Goal: Transaction & Acquisition: Book appointment/travel/reservation

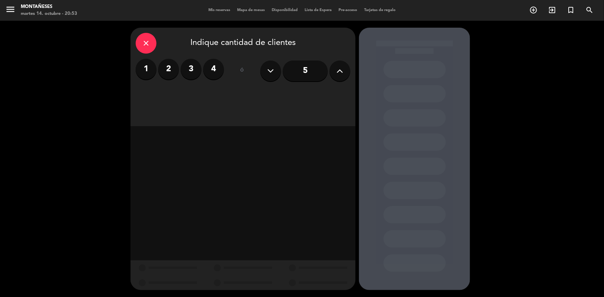
click at [304, 77] on input "5" at bounding box center [305, 71] width 45 height 21
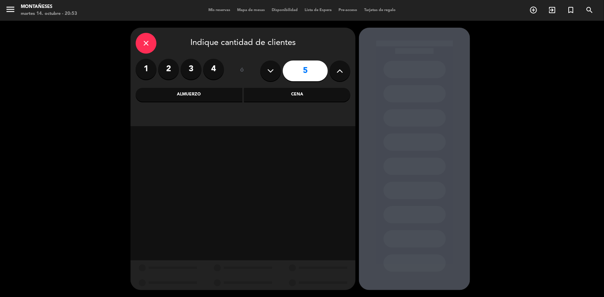
click at [296, 96] on div "Cena" at bounding box center [297, 95] width 107 height 14
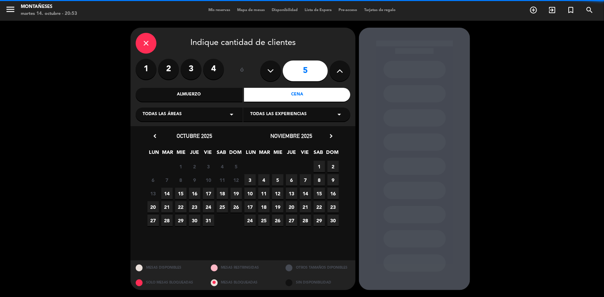
click at [136, 38] on div "close Indique cantidad de clientes" at bounding box center [243, 43] width 215 height 21
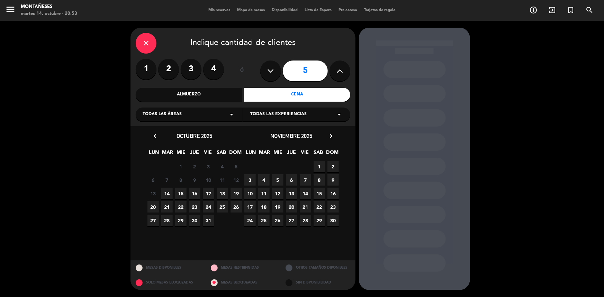
click at [141, 45] on div "close" at bounding box center [146, 43] width 21 height 21
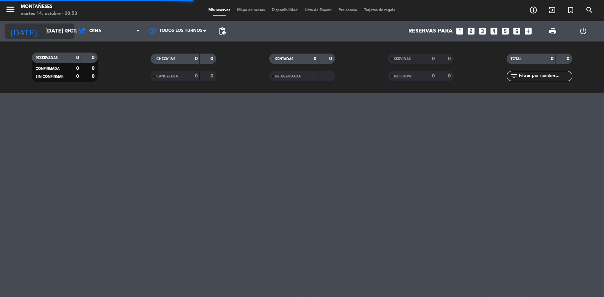
click at [57, 34] on input "[DATE] oct." at bounding box center [78, 32] width 73 height 14
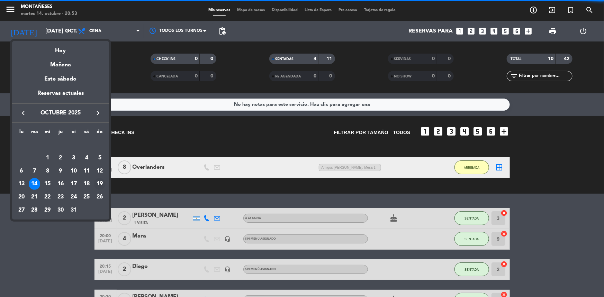
click at [104, 187] on div "19" at bounding box center [100, 184] width 12 height 12
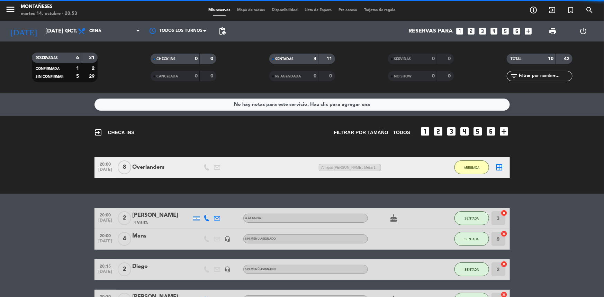
type input "dom. [DATE]"
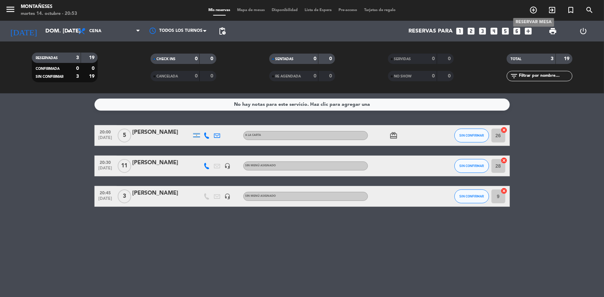
click at [532, 12] on icon "add_circle_outline" at bounding box center [534, 10] width 8 height 8
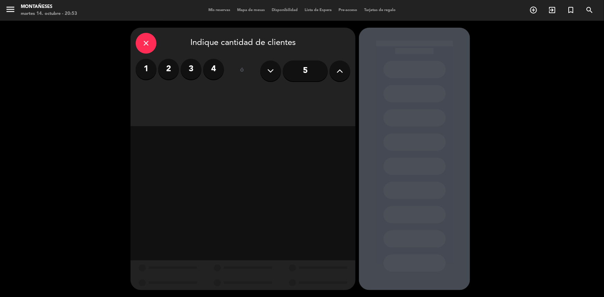
click at [305, 69] on input "5" at bounding box center [305, 71] width 45 height 21
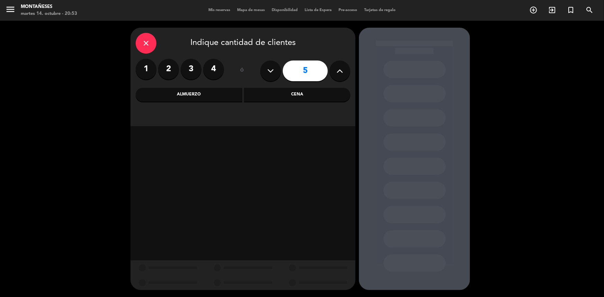
click at [305, 94] on div "Cena" at bounding box center [297, 95] width 107 height 14
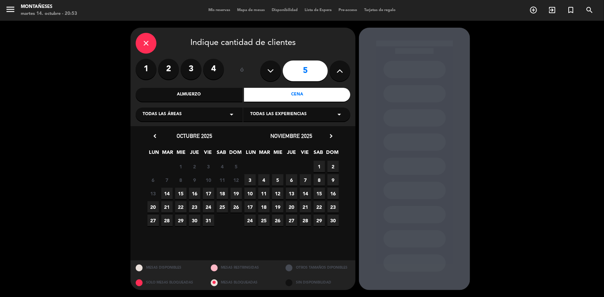
click at [235, 195] on span "19" at bounding box center [236, 193] width 11 height 11
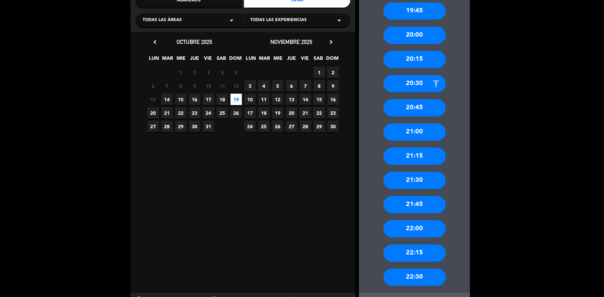
scroll to position [126, 0]
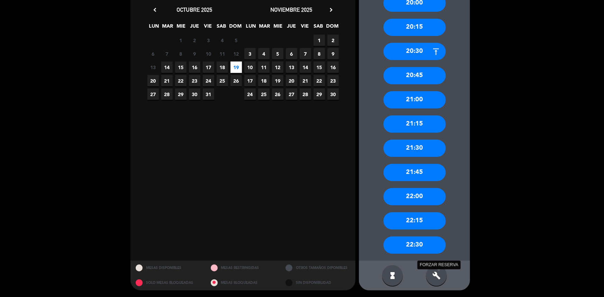
click at [435, 276] on icon "build" at bounding box center [437, 276] width 8 height 8
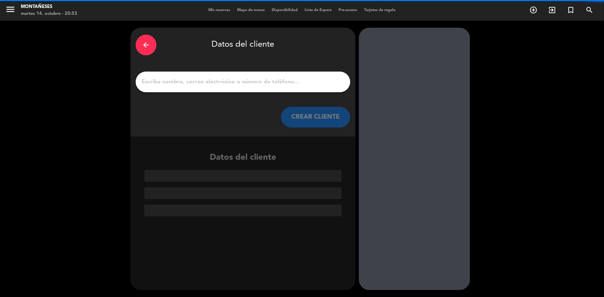
scroll to position [0, 0]
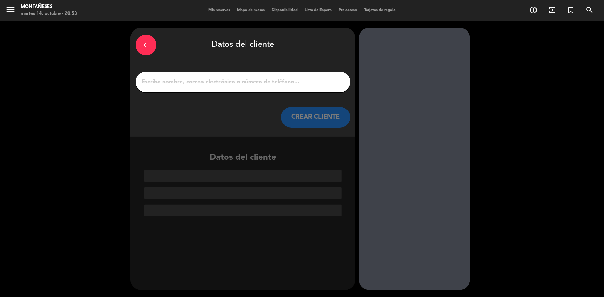
click at [234, 78] on input "1" at bounding box center [243, 82] width 204 height 10
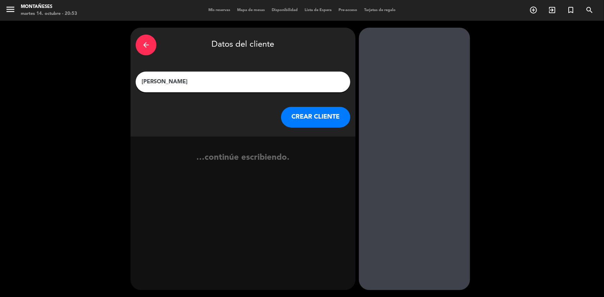
type input "[PERSON_NAME]"
click at [323, 121] on button "CREAR CLIENTE" at bounding box center [315, 117] width 69 height 21
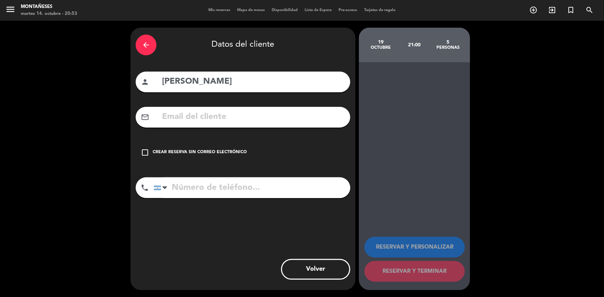
click at [225, 148] on div "check_box_outline_blank Crear reserva sin correo electrónico" at bounding box center [243, 152] width 215 height 21
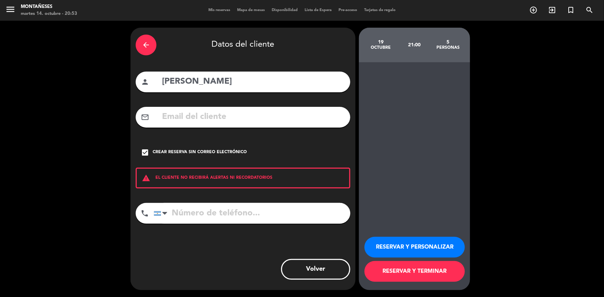
click at [441, 274] on button "RESERVAR Y TERMINAR" at bounding box center [415, 271] width 100 height 21
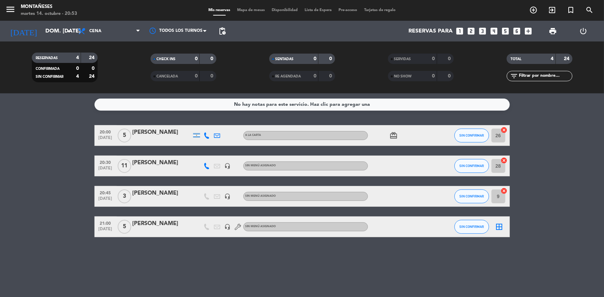
click at [38, 193] on bookings-row "20:00 [DATE] 5 [PERSON_NAME] A [PERSON_NAME] card_giftcard SIN CONFIRMAR 26 can…" at bounding box center [302, 181] width 604 height 112
click at [50, 36] on input "dom. [DATE]" at bounding box center [78, 32] width 73 height 14
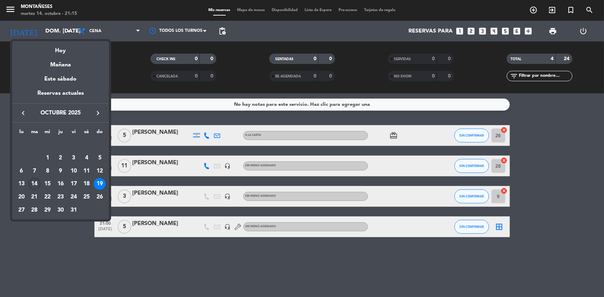
click at [37, 186] on div "14" at bounding box center [35, 184] width 12 height 12
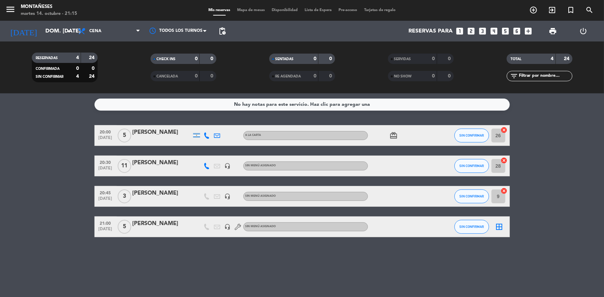
type input "[DATE] oct."
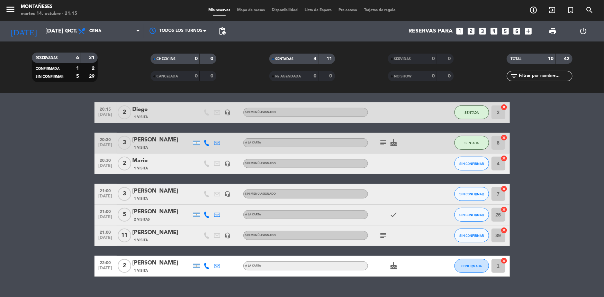
scroll to position [171, 0]
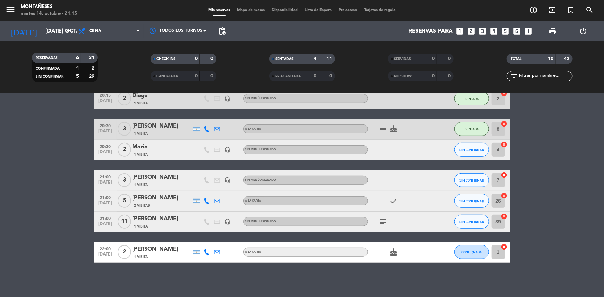
click at [383, 221] on icon "subject" at bounding box center [384, 222] width 8 height 8
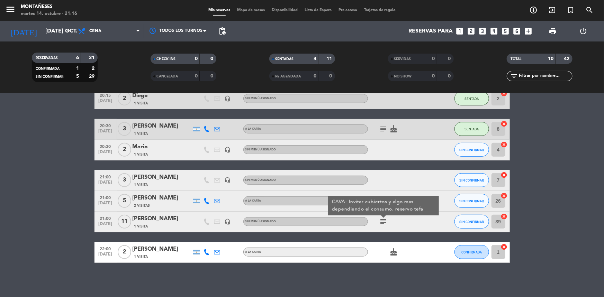
click at [31, 151] on bookings-row "20:00 [DATE] 2 [PERSON_NAME] 2 Visitas A LA CARTA cake SENTADA 3 cancel 20:00 […" at bounding box center [302, 150] width 604 height 226
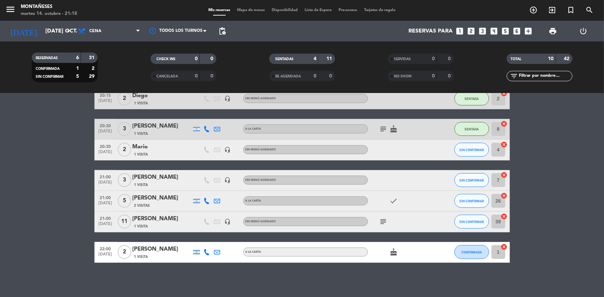
click at [51, 259] on bookings-row "20:00 [DATE] 2 [PERSON_NAME] 2 Visitas A LA CARTA cake SENTADA 3 cancel 20:00 […" at bounding box center [302, 150] width 604 height 226
click at [28, 265] on div "No hay notas para este servicio. Haz clic para agregar una exit_to_app CHECK IN…" at bounding box center [302, 196] width 604 height 204
click at [34, 194] on bookings-row "20:00 [DATE] 2 [PERSON_NAME] 2 Visitas A LA CARTA cake SENTADA 3 cancel 20:00 […" at bounding box center [302, 150] width 604 height 226
click at [61, 241] on bookings-row "20:00 [DATE] 2 [PERSON_NAME] 2 Visitas A LA CARTA cake SENTADA 3 cancel 20:00 […" at bounding box center [302, 150] width 604 height 226
